Goal: Information Seeking & Learning: Check status

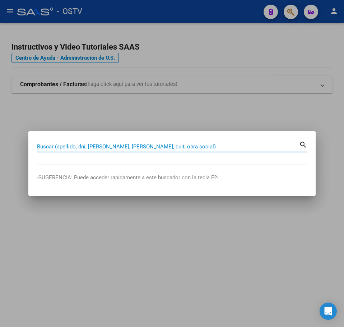
paste input "40250979"
type input "40250979"
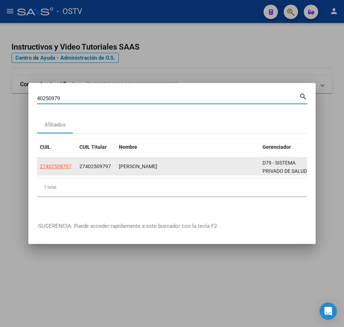
click at [53, 158] on datatable-body-cell "27402509797" at bounding box center [56, 166] width 39 height 18
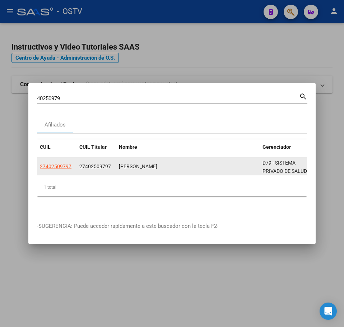
click at [52, 159] on datatable-body-cell "27402509797" at bounding box center [56, 166] width 39 height 18
click at [51, 162] on app-link-go-to "27402509797" at bounding box center [56, 166] width 32 height 8
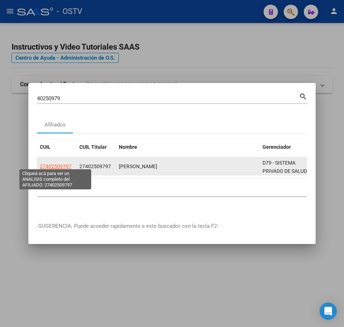
click at [48, 163] on span "27402509797" at bounding box center [56, 166] width 32 height 6
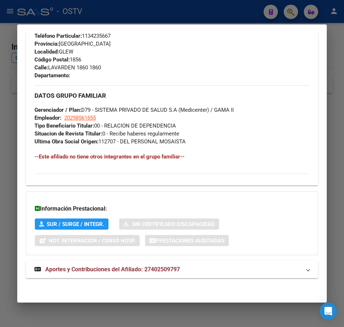
click at [117, 271] on span "Aportes y Contribuciones del Afiliado: 27402509797" at bounding box center [112, 269] width 135 height 7
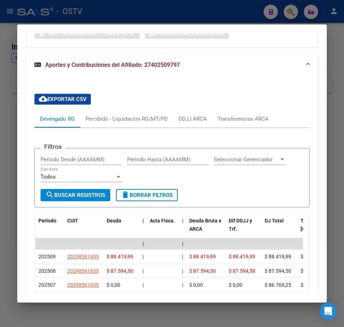
scroll to position [603, 0]
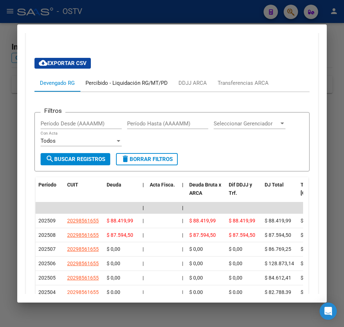
click at [103, 84] on div "Percibido - Liquidación RG/MT/PD" at bounding box center [126, 83] width 82 height 8
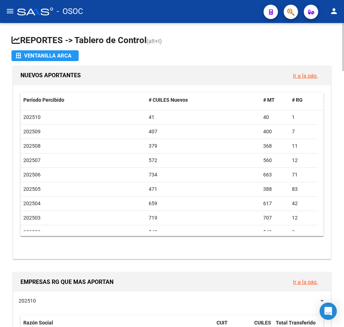
click at [220, 56] on app-file-import-inline "Ventanilla ARCA" at bounding box center [171, 55] width 321 height 11
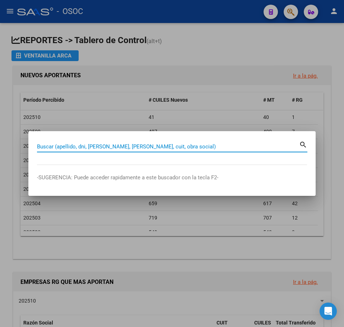
paste input "30266167"
paste input
type input "30266167"
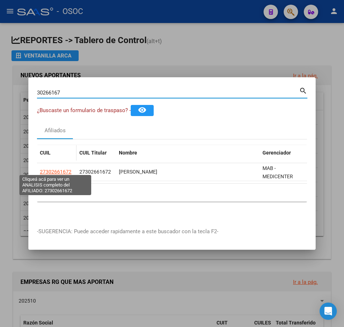
click at [62, 170] on span "27302661672" at bounding box center [56, 172] width 32 height 6
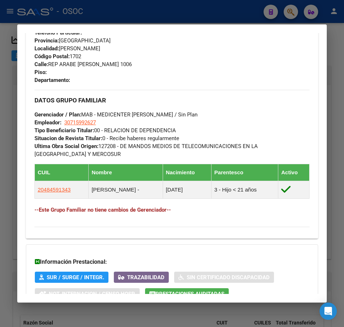
scroll to position [424, 0]
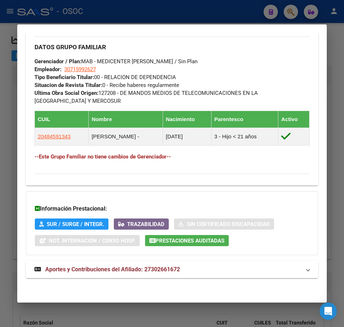
click at [159, 266] on span "Aportes y Contribuciones del Afiliado: 27302661672" at bounding box center [112, 269] width 135 height 7
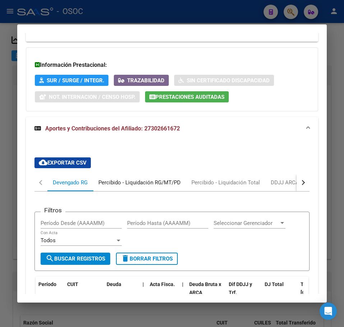
click at [122, 190] on div "Percibido - Liquidación RG/MT/PD" at bounding box center [139, 182] width 93 height 17
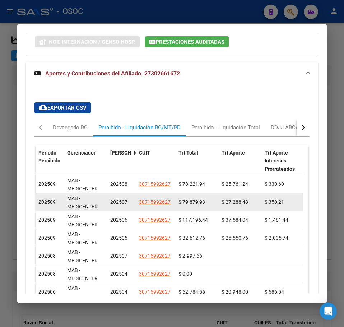
scroll to position [640, 0]
